Goal: Task Accomplishment & Management: Manage account settings

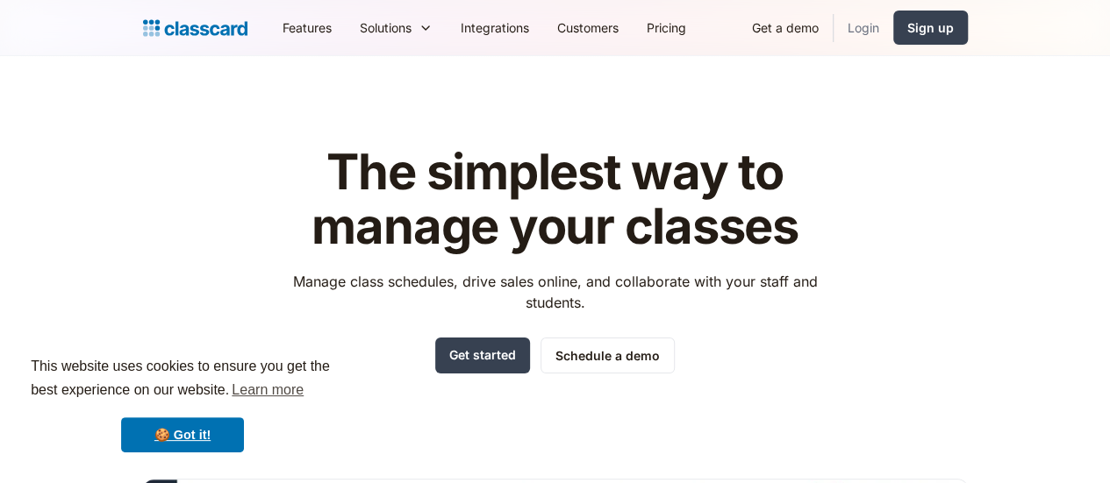
click at [893, 23] on link "Login" at bounding box center [863, 27] width 60 height 39
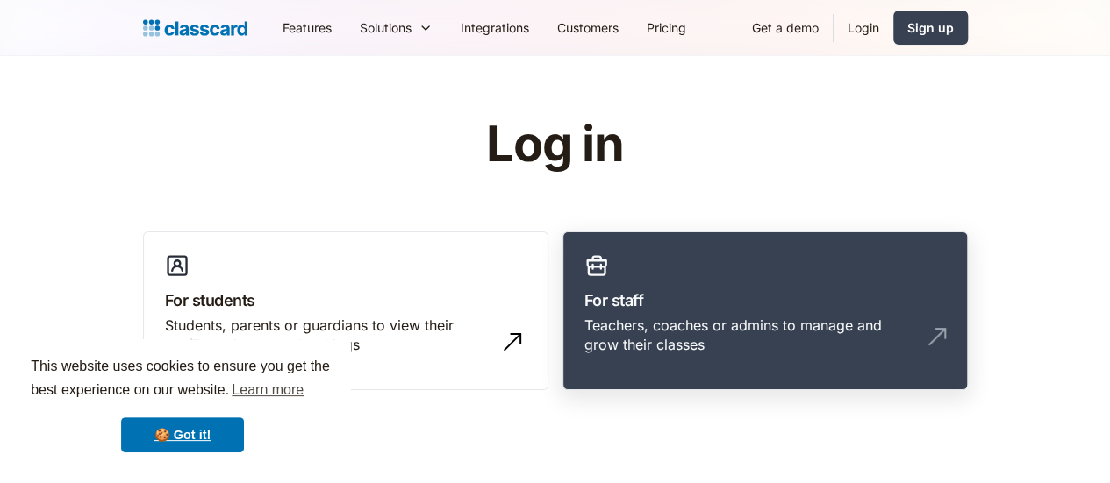
click at [746, 312] on link "For staff Teachers, coaches or admins to manage and grow their classes" at bounding box center [764, 312] width 405 height 160
